Goal: Task Accomplishment & Management: Manage account settings

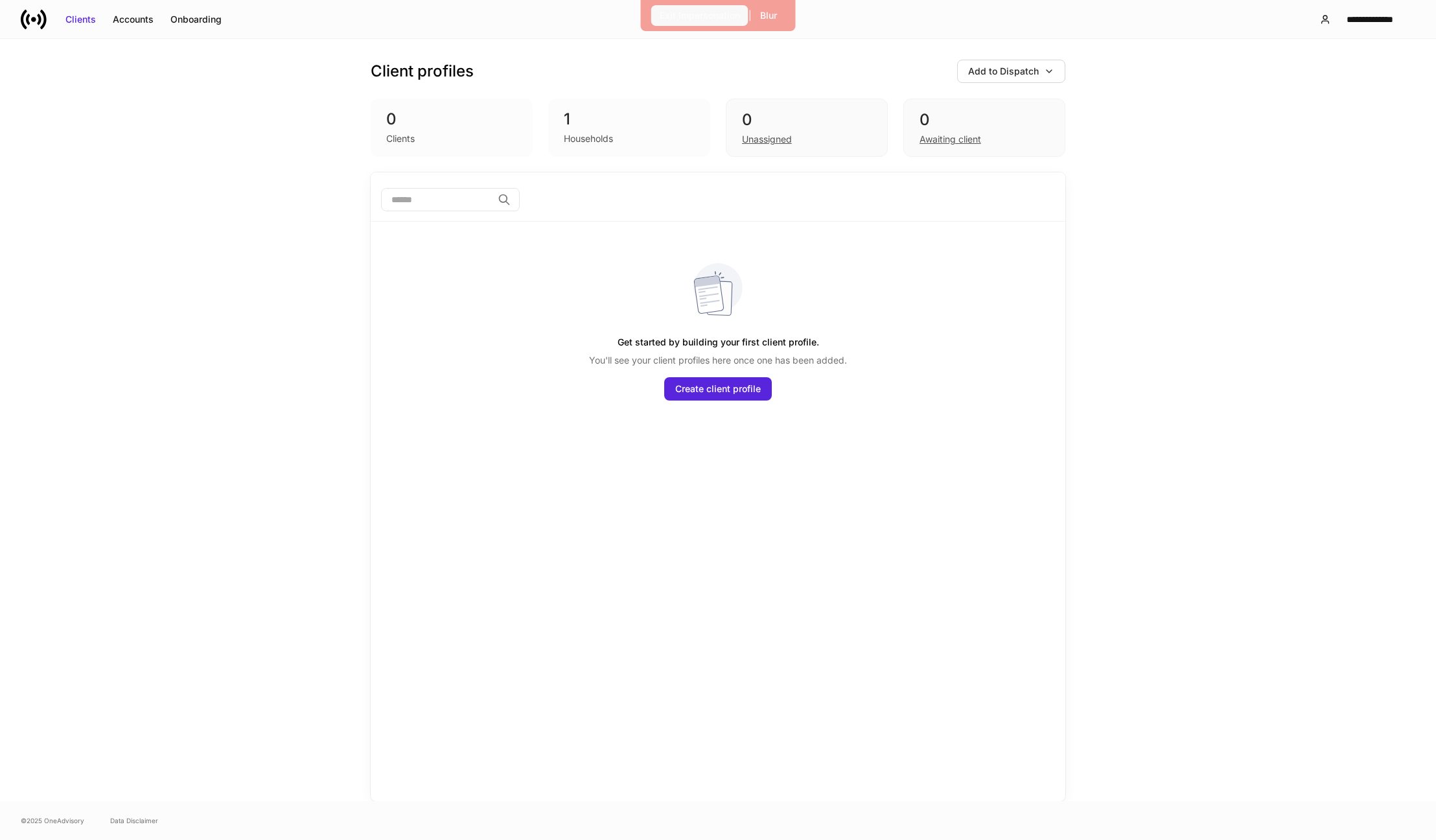
click at [698, 9] on div "Exit Impersonation" at bounding box center [700, 16] width 80 height 13
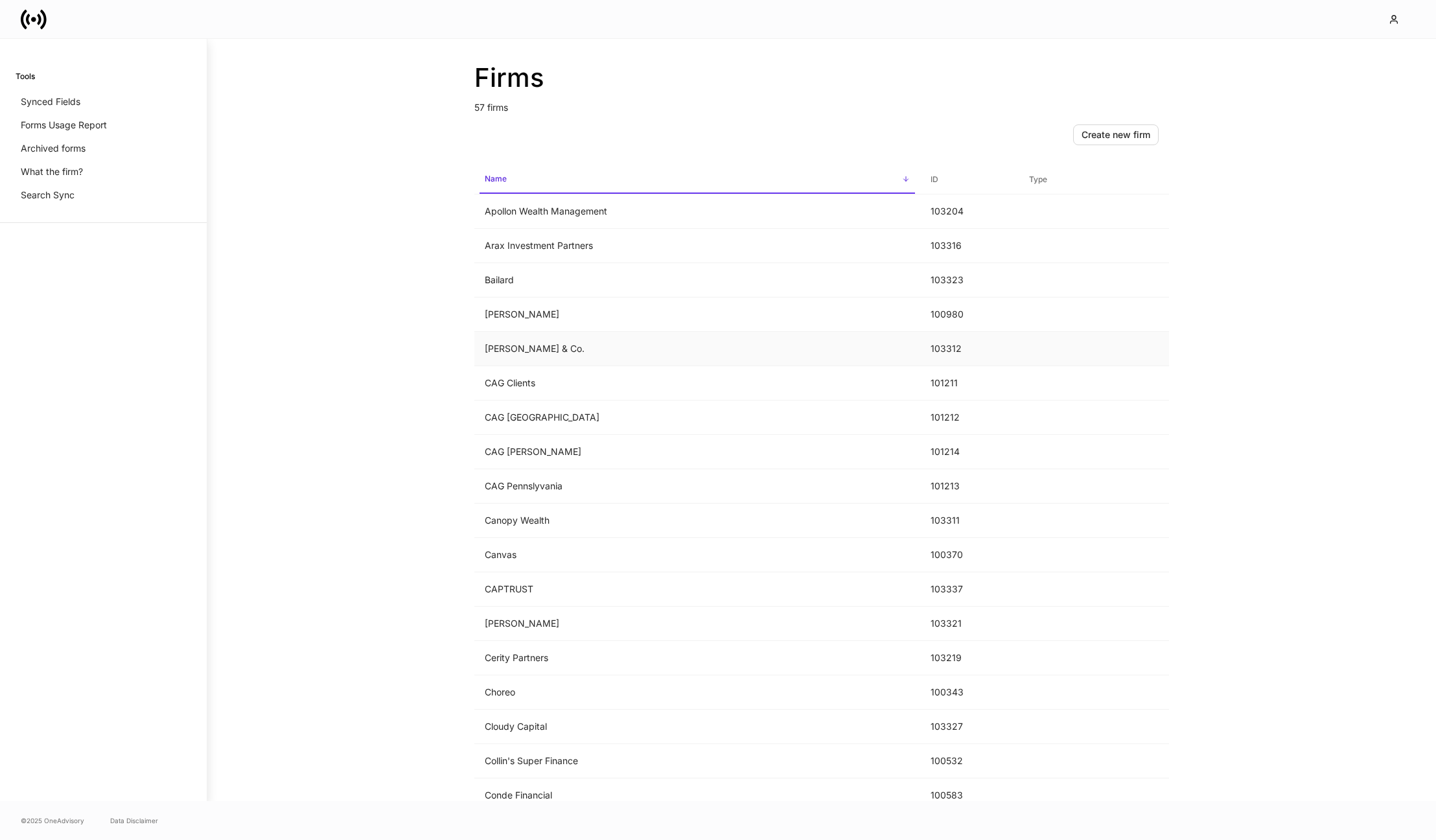
click at [548, 342] on td "[PERSON_NAME] & Co." at bounding box center [698, 349] width 446 height 34
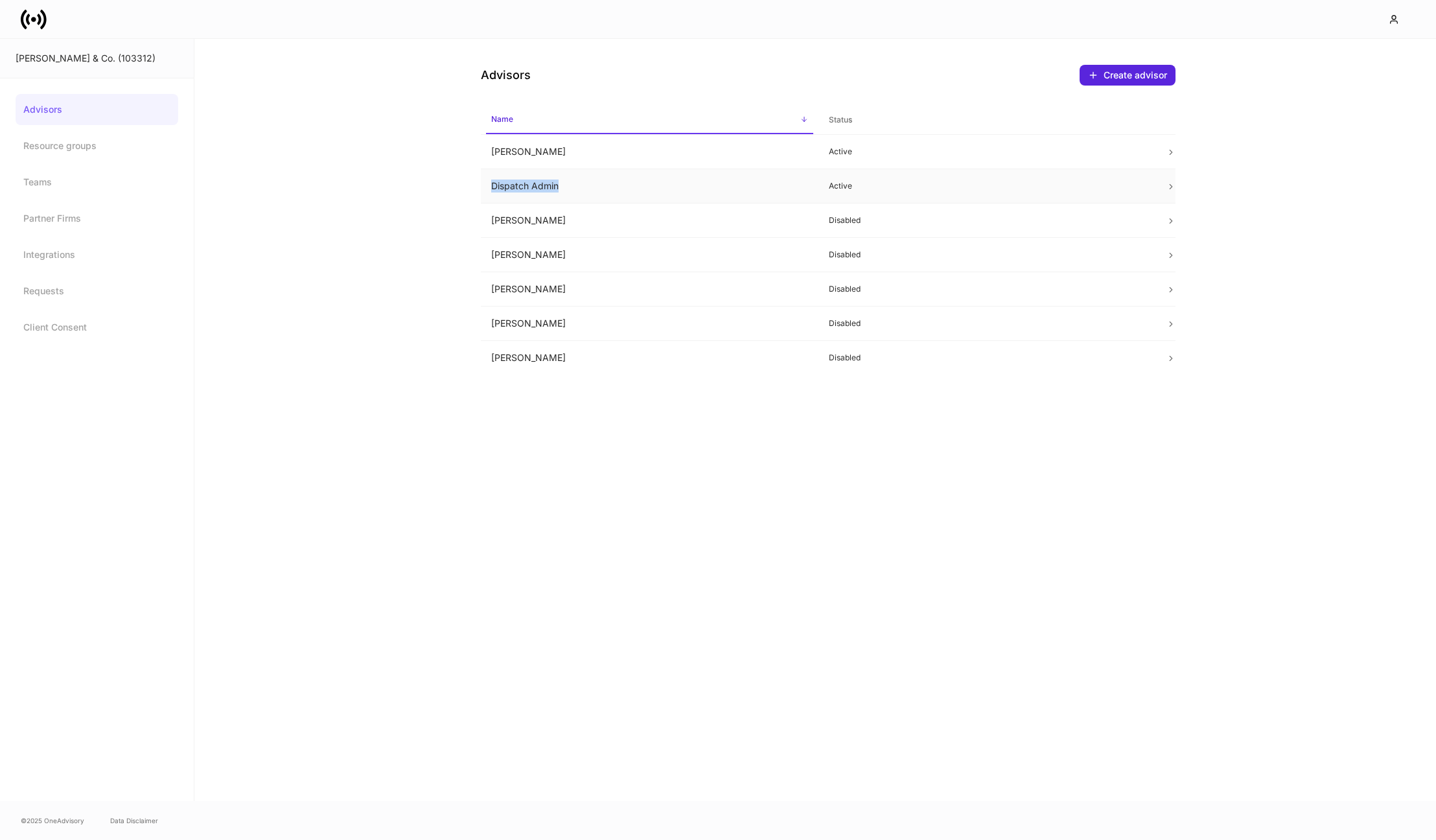
drag, startPoint x: 629, startPoint y: 177, endPoint x: 622, endPoint y: 185, distance: 10.6
click at [622, 185] on td "Dispatch Admin" at bounding box center [650, 186] width 338 height 34
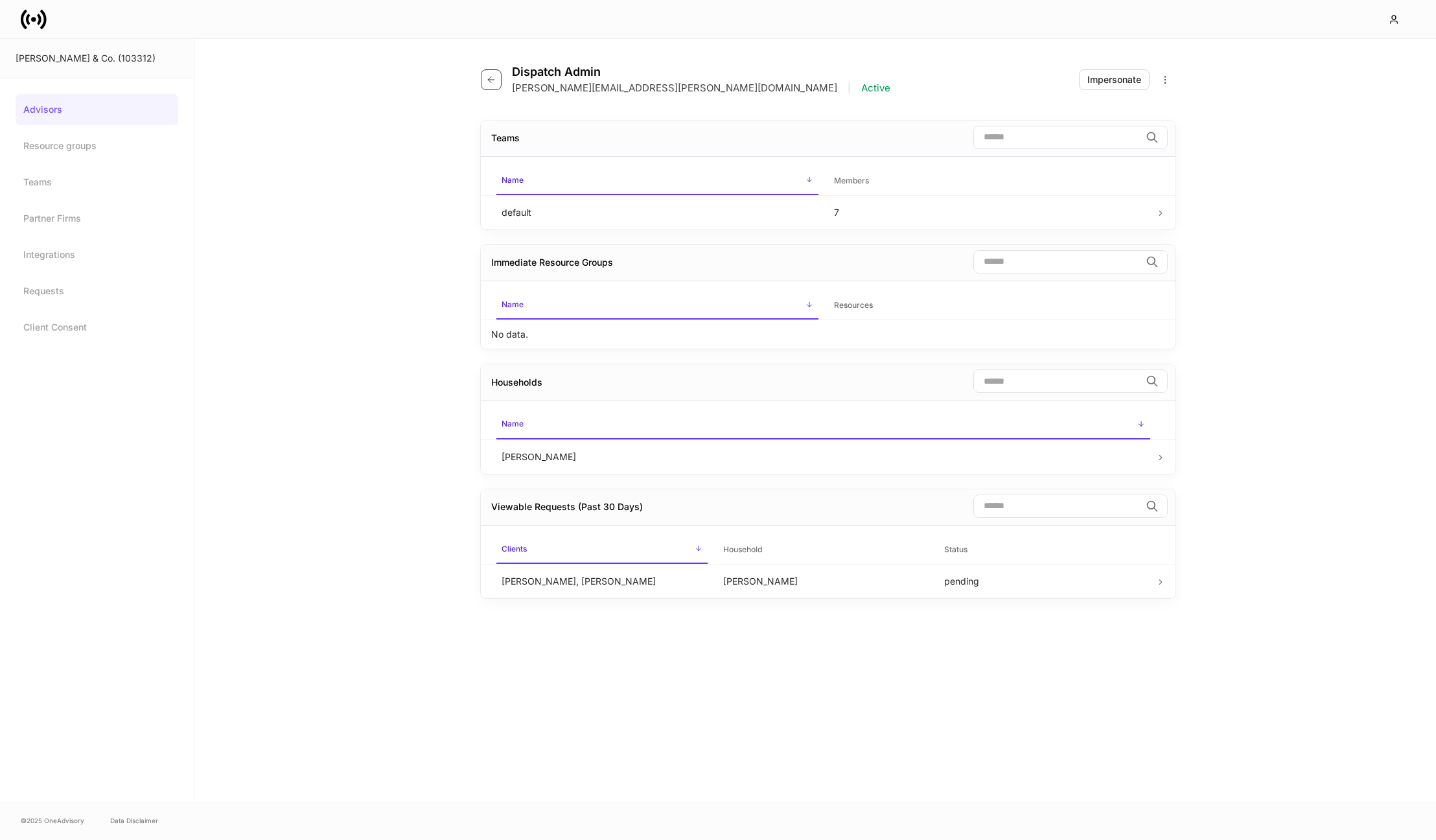
click at [492, 85] on button "button" at bounding box center [491, 80] width 21 height 21
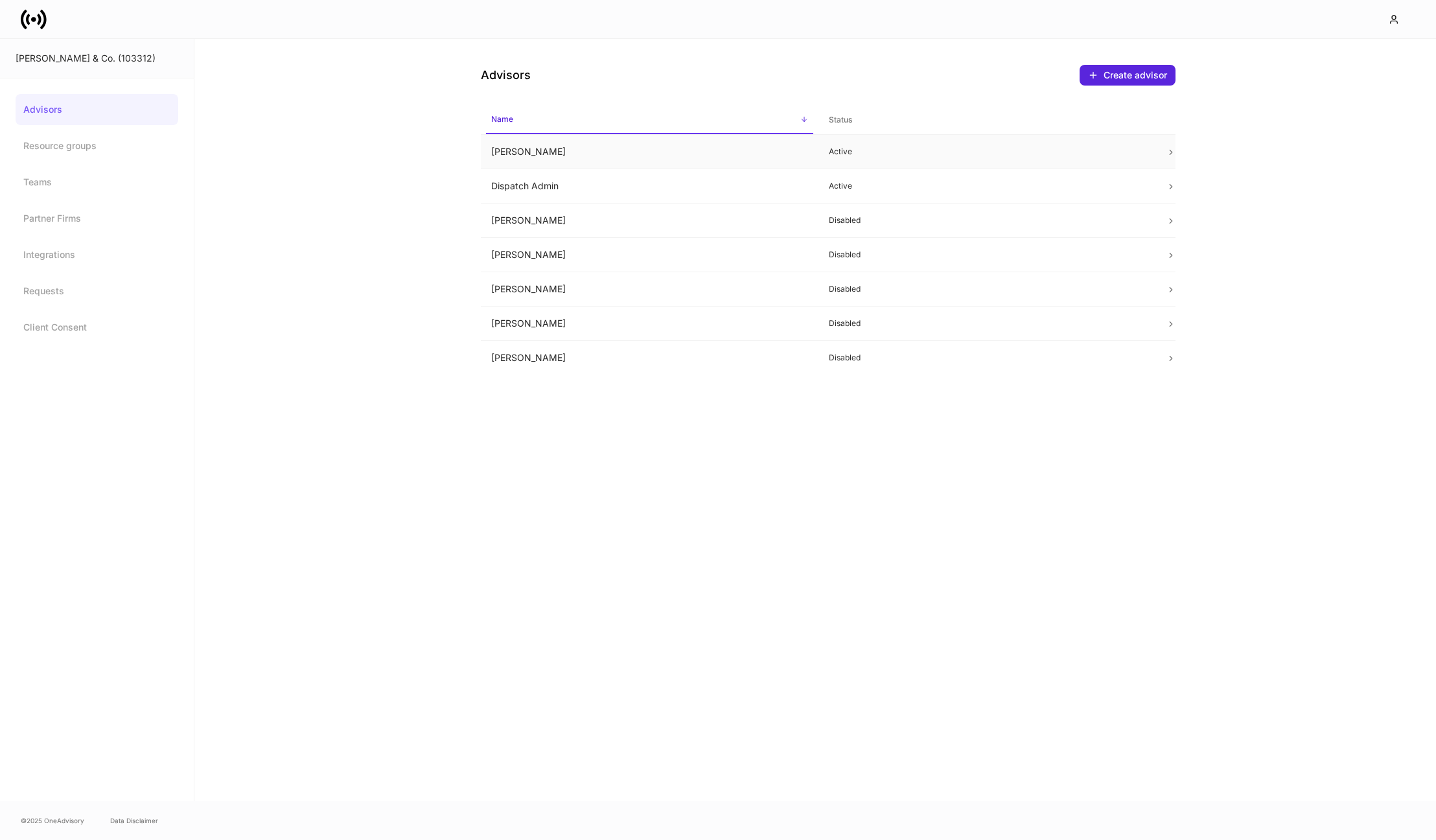
click at [595, 149] on td "Chad Kolde" at bounding box center [650, 152] width 338 height 34
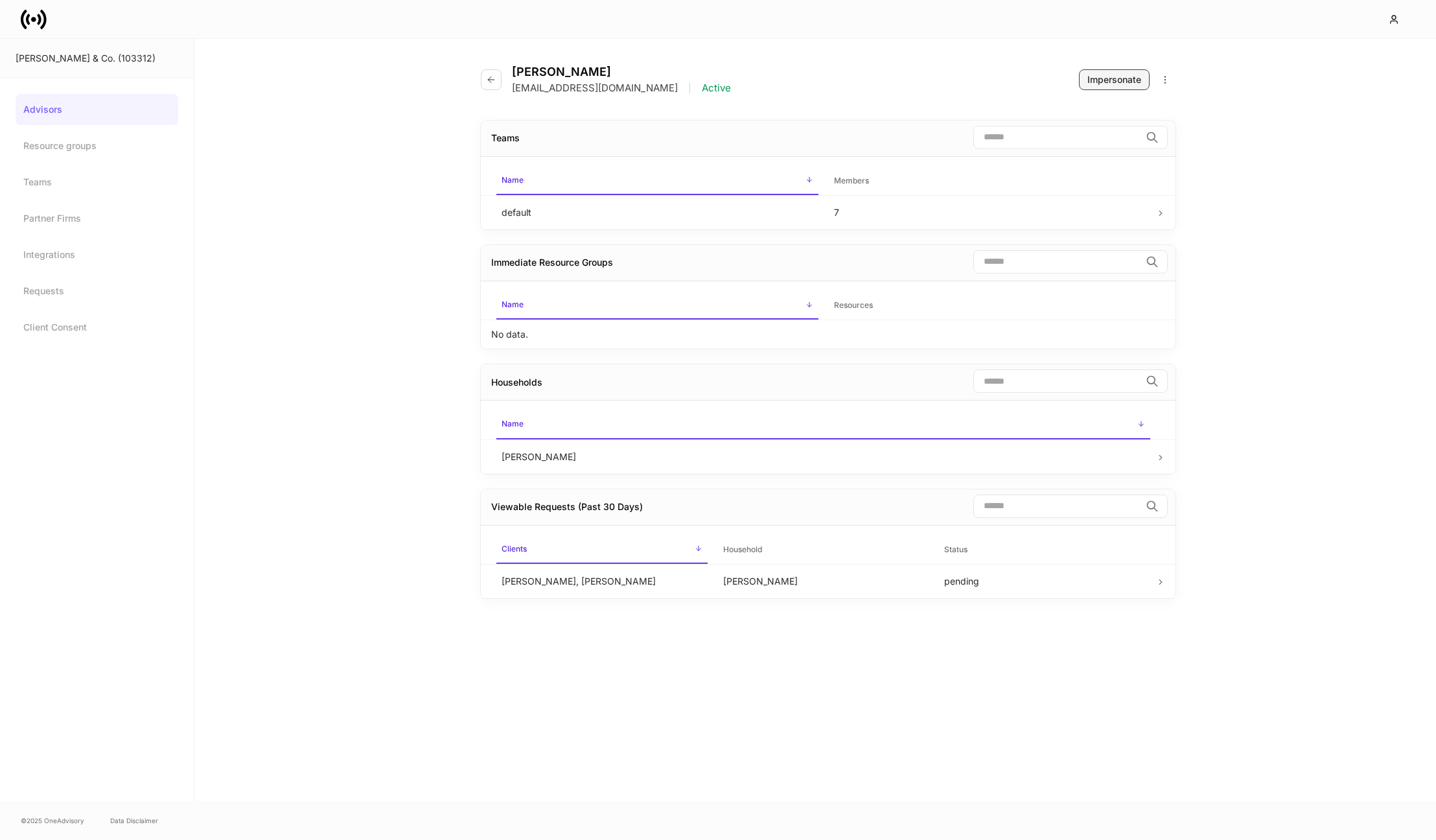
click at [1090, 87] on button "Impersonate" at bounding box center [1114, 80] width 70 height 21
